Goal: Information Seeking & Learning: Learn about a topic

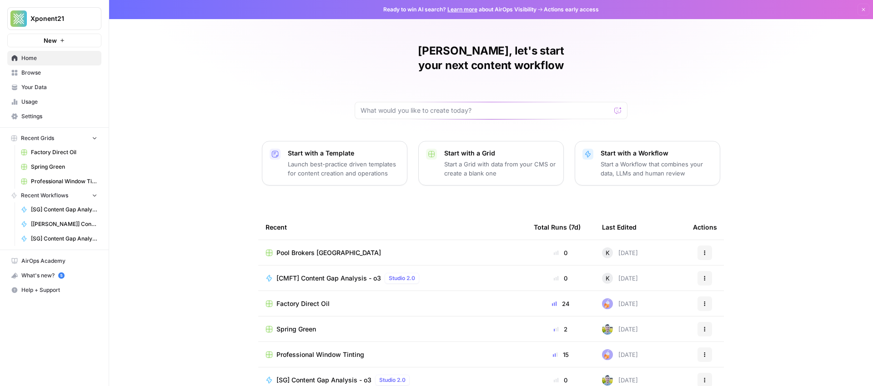
click at [44, 137] on span "Recent Grids" at bounding box center [37, 138] width 33 height 8
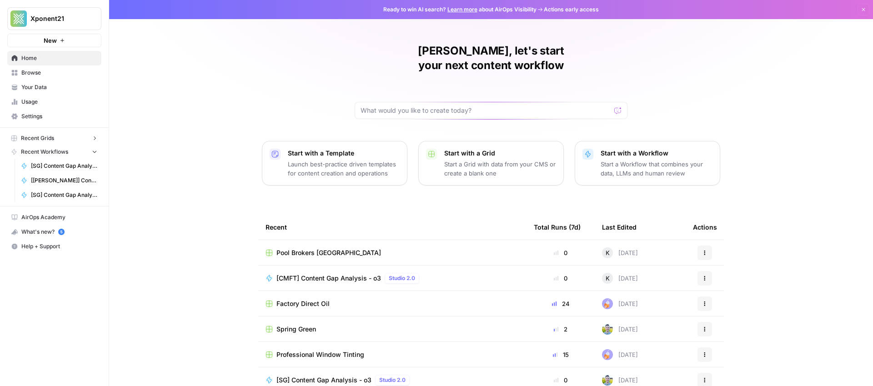
click at [36, 75] on span "Browse" at bounding box center [59, 73] width 76 height 8
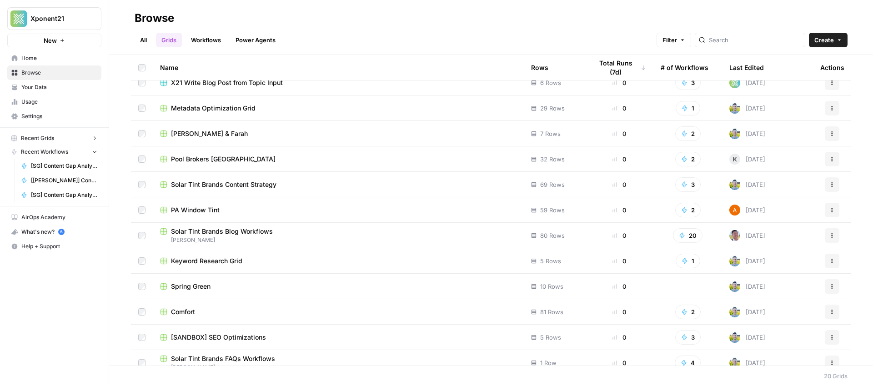
scroll to position [224, 0]
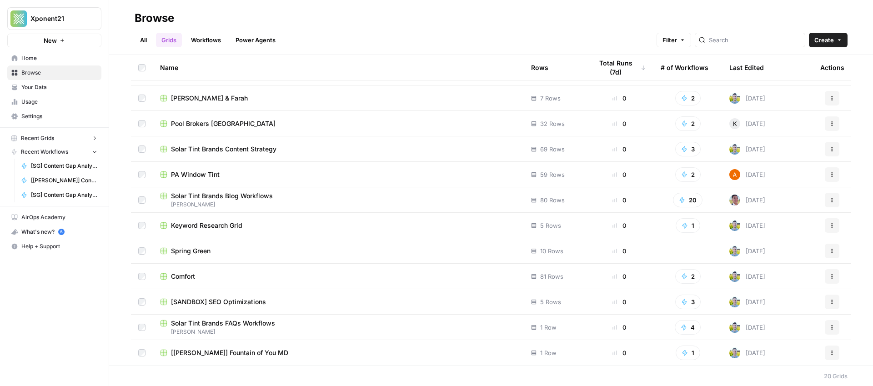
click at [181, 280] on span "Comfort" at bounding box center [183, 276] width 24 height 9
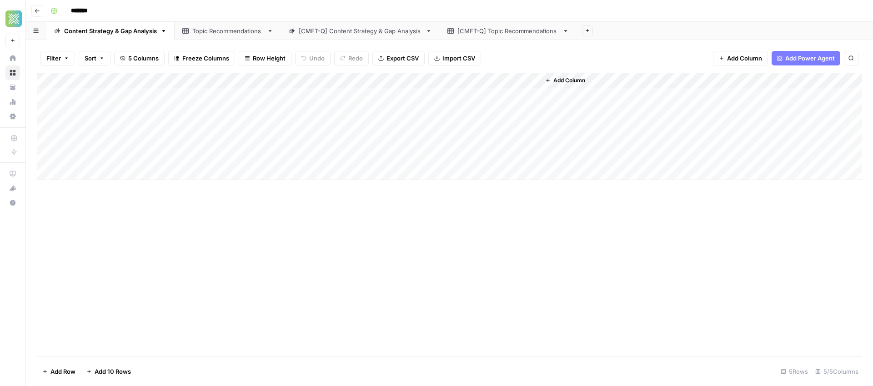
click at [217, 32] on div "Topic Recommendations" at bounding box center [227, 30] width 71 height 9
click at [334, 34] on div "[CMFT-Q] Content Strategy & Gap Analysis" at bounding box center [360, 30] width 123 height 9
click at [526, 31] on div "[CMFT-Q] Topic Recommendations" at bounding box center [507, 30] width 101 height 9
click at [371, 30] on div "[CMFT-Q] Content Strategy & Gap Analysis" at bounding box center [360, 30] width 123 height 9
click at [236, 33] on div "Topic Recommendations" at bounding box center [227, 30] width 71 height 9
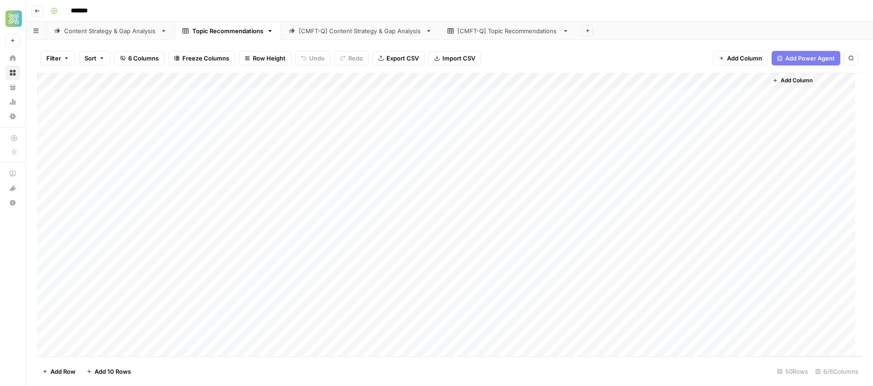
click at [131, 35] on link "Content Strategy & Gap Analysis" at bounding box center [110, 31] width 128 height 18
click at [248, 30] on div "Topic Recommendations" at bounding box center [227, 30] width 71 height 9
click at [343, 32] on div "[CMFT-Q] Content Strategy & Gap Analysis" at bounding box center [360, 30] width 123 height 9
click at [476, 32] on div "[CMFT-Q] Topic Recommendations" at bounding box center [507, 30] width 101 height 9
type input "*******"
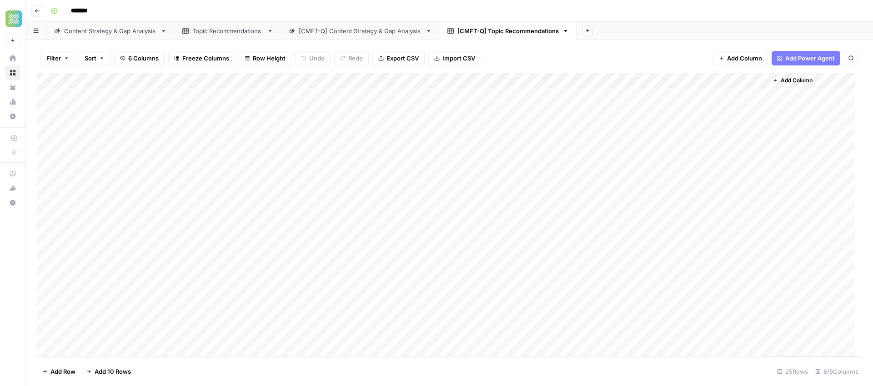
click at [42, 13] on button "Go back" at bounding box center [37, 11] width 12 height 12
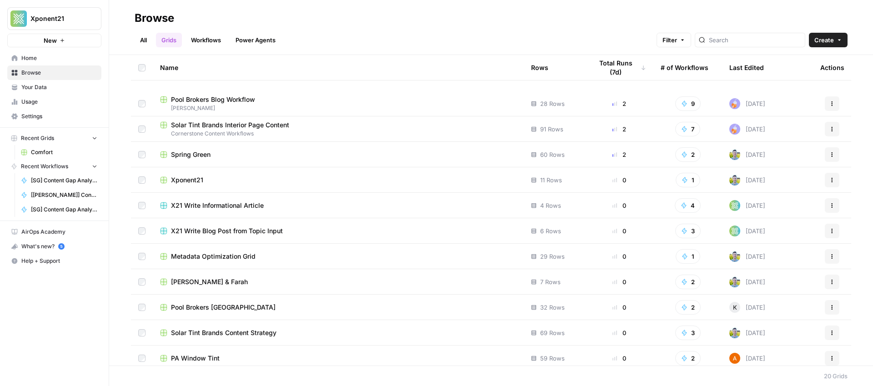
scroll to position [224, 0]
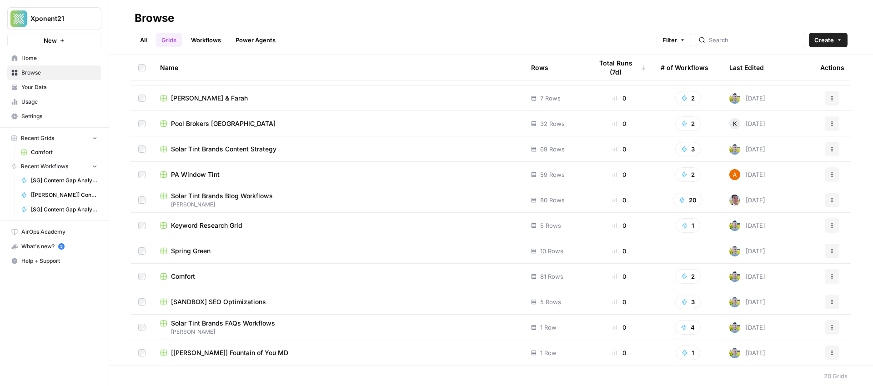
click at [176, 275] on span "Comfort" at bounding box center [183, 276] width 24 height 9
